Goal: Information Seeking & Learning: Learn about a topic

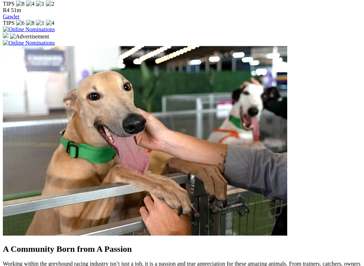
scroll to position [590, 0]
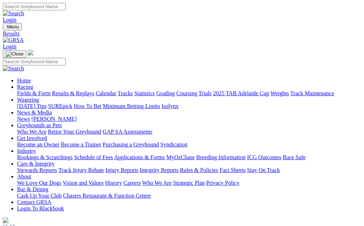
scroll to position [80, 0]
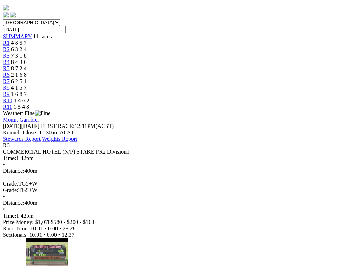
scroll to position [213, 0]
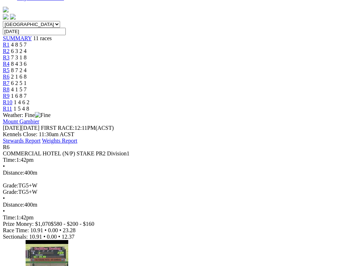
scroll to position [211, 0]
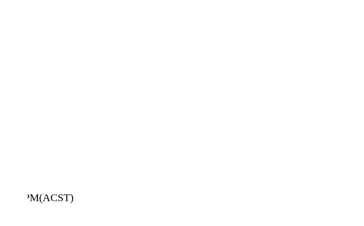
scroll to position [117, 0]
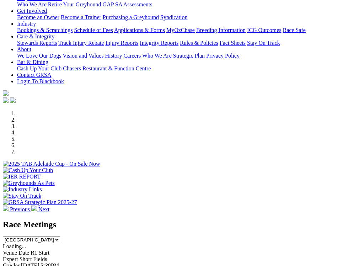
scroll to position [113, 0]
